Goal: Task Accomplishment & Management: Manage account settings

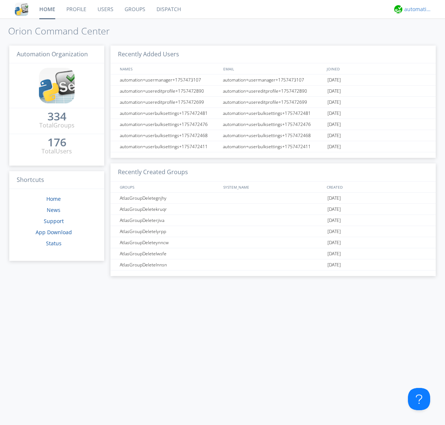
click at [416, 9] on div "automation+atlas" at bounding box center [418, 9] width 28 height 7
click at [422, 26] on div "Settings" at bounding box center [422, 25] width 38 height 13
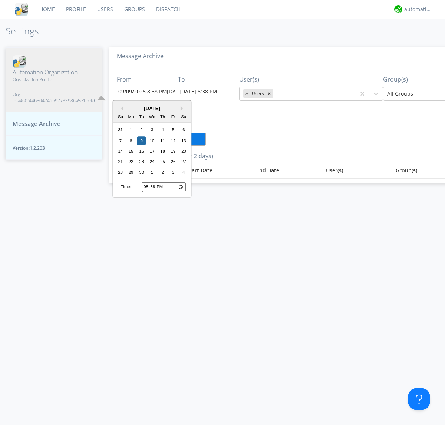
scroll to position [0, 39]
type input "[DATE] 8:38 PM"
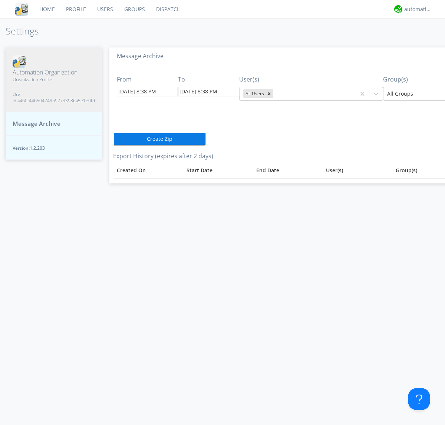
scroll to position [0, 0]
click at [416, 9] on div "automation+atlas" at bounding box center [418, 9] width 28 height 7
